Goal: Task Accomplishment & Management: Complete application form

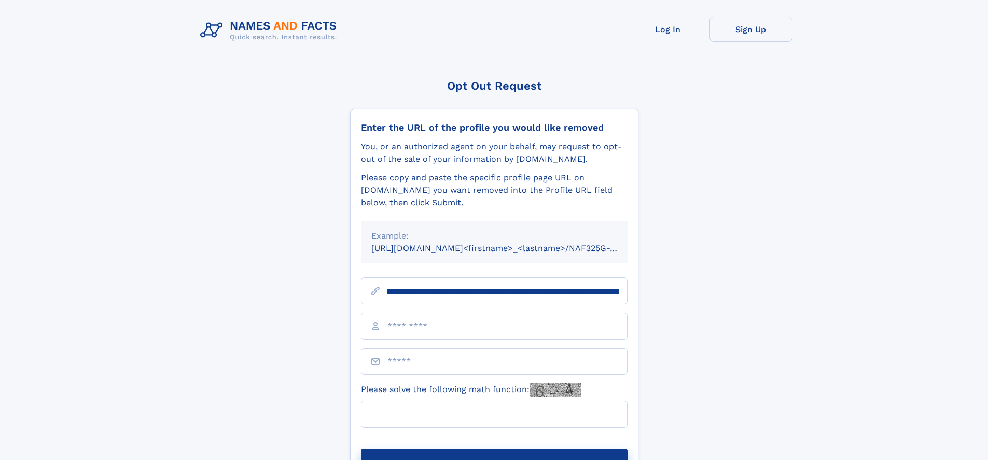
scroll to position [0, 133]
type input "**********"
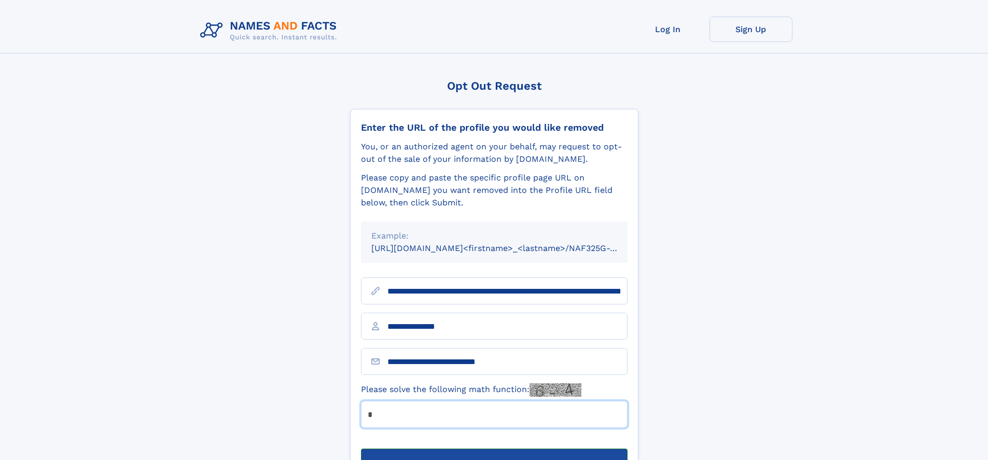
type input "*"
click at [494, 448] on button "Submit Opt Out Request" at bounding box center [494, 464] width 266 height 33
